Goal: Transaction & Acquisition: Purchase product/service

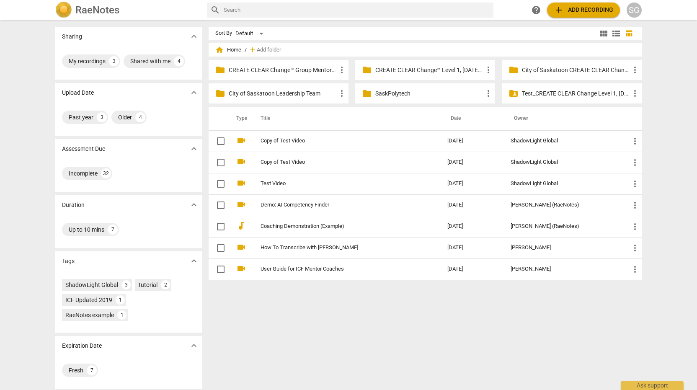
click at [630, 11] on div "SG" at bounding box center [633, 10] width 15 height 15
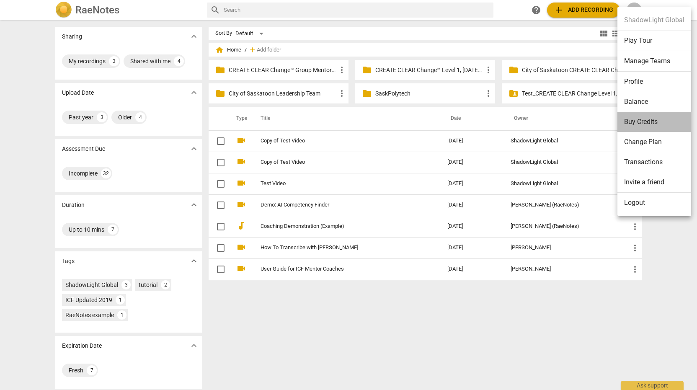
click at [640, 121] on li "Buy Credits" at bounding box center [654, 122] width 74 height 20
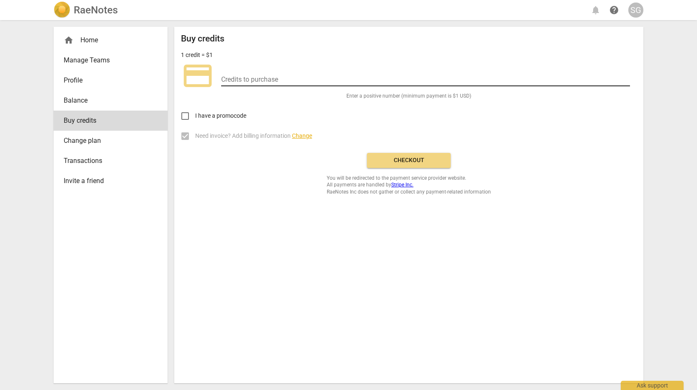
click at [252, 77] on input "number" at bounding box center [425, 80] width 409 height 12
click at [85, 100] on span "Balance" at bounding box center [107, 100] width 87 height 10
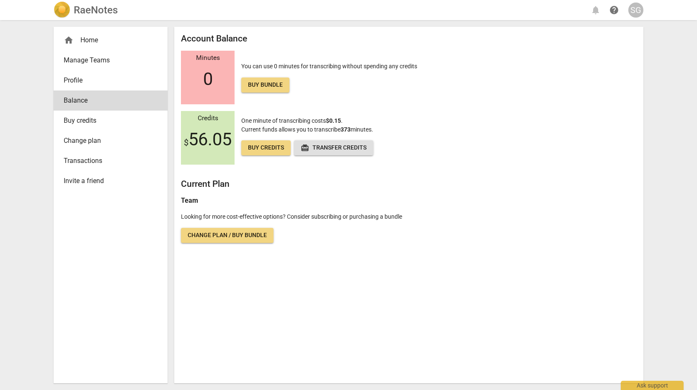
click at [260, 146] on span "Buy credits" at bounding box center [266, 148] width 36 height 8
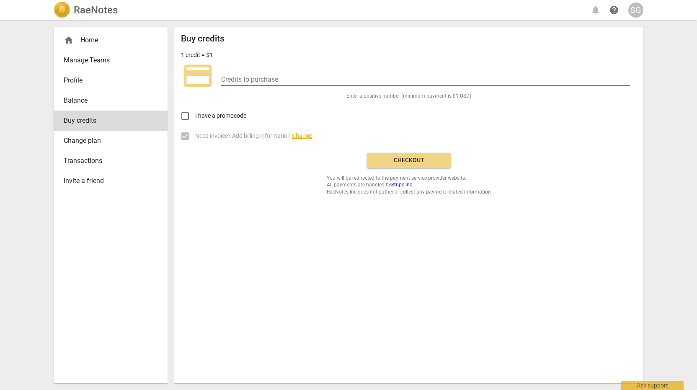
click at [252, 80] on input "number" at bounding box center [425, 80] width 409 height 12
type input "20"
click at [388, 160] on span "Checkout" at bounding box center [408, 160] width 70 height 8
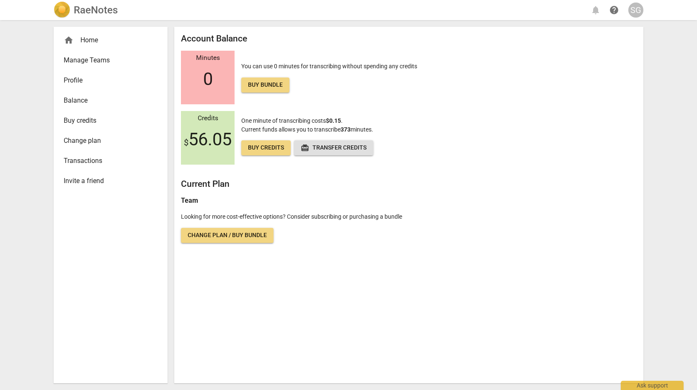
click at [86, 99] on span "Balance" at bounding box center [107, 100] width 87 height 10
click at [81, 121] on span "Buy credits" at bounding box center [107, 121] width 87 height 10
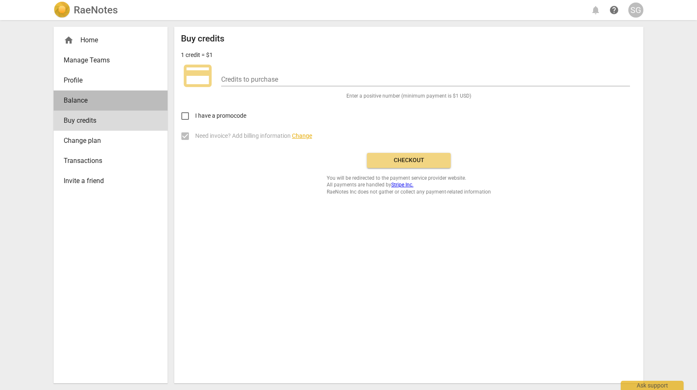
click at [79, 101] on span "Balance" at bounding box center [107, 100] width 87 height 10
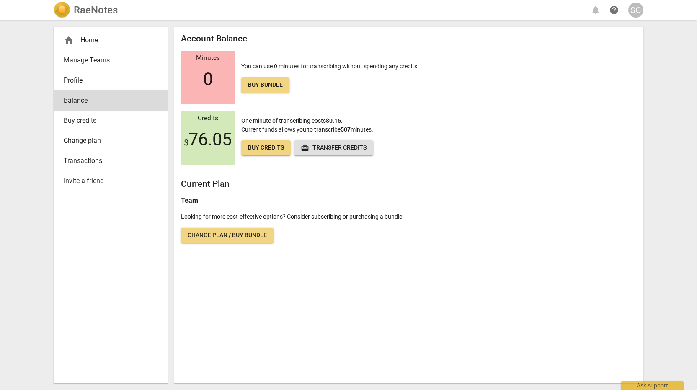
click at [85, 63] on span "Manage Teams" at bounding box center [107, 60] width 87 height 10
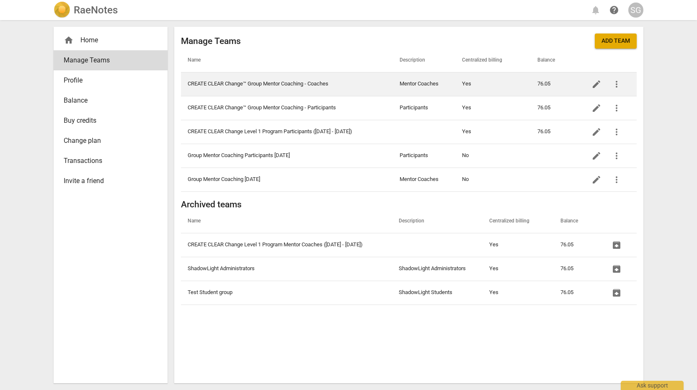
click at [319, 83] on td "CREATE CLEAR Change™ Group Mentor Coaching - Coaches" at bounding box center [287, 84] width 212 height 24
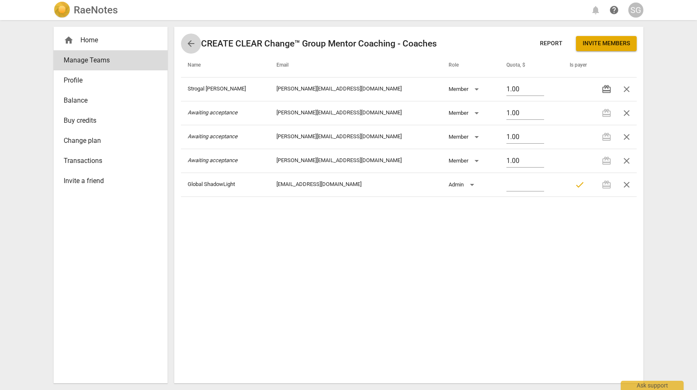
click at [189, 42] on span "arrow_back" at bounding box center [191, 44] width 10 height 10
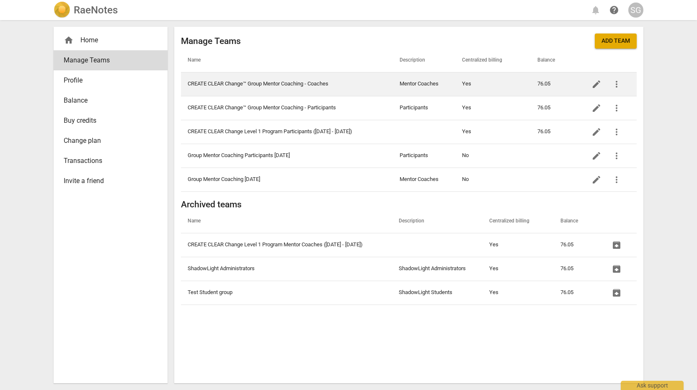
click at [615, 84] on span "more_vert" at bounding box center [616, 84] width 10 height 10
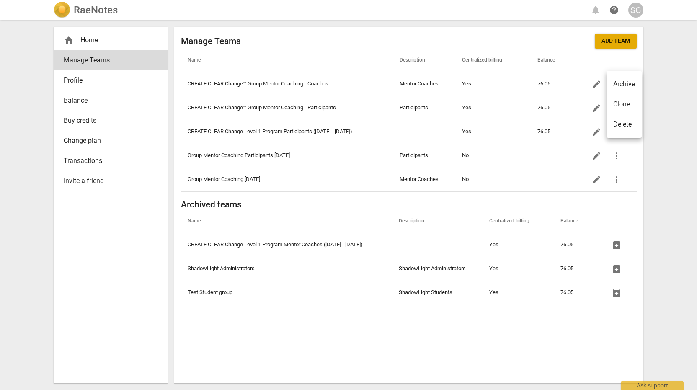
click at [669, 67] on div at bounding box center [348, 195] width 697 height 390
